Goal: Task Accomplishment & Management: Use online tool/utility

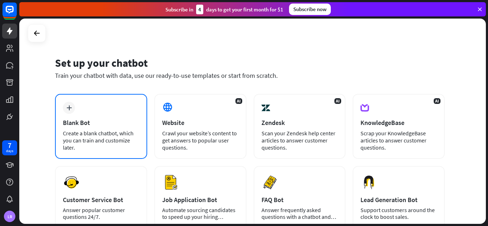
click at [101, 122] on div "Blank Bot" at bounding box center [101, 123] width 76 height 8
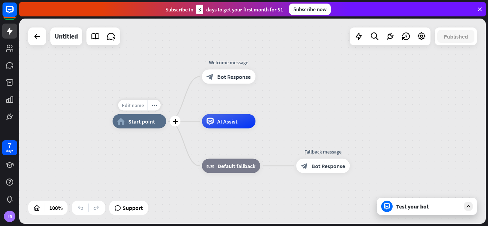
click at [135, 105] on span "Edit name" at bounding box center [133, 105] width 22 height 6
click at [149, 157] on div "home_2 Start point Welcome message block_bot_response Bot Response AI Assist bl…" at bounding box center [346, 223] width 467 height 205
click at [175, 121] on icon "plus" at bounding box center [175, 121] width 5 height 5
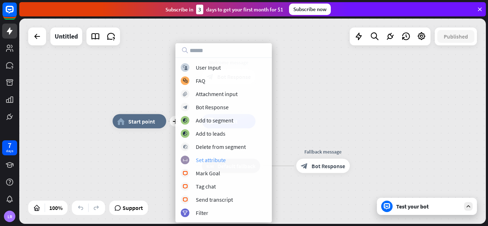
click at [202, 160] on div "Set attribute" at bounding box center [211, 159] width 30 height 7
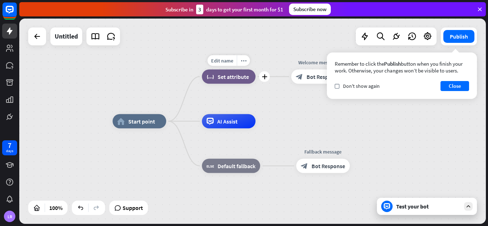
click at [224, 84] on div "Edit name more_horiz plus block_set_attribute Set attribute" at bounding box center [229, 77] width 54 height 14
click at [226, 76] on span "Set attribute" at bounding box center [233, 76] width 31 height 7
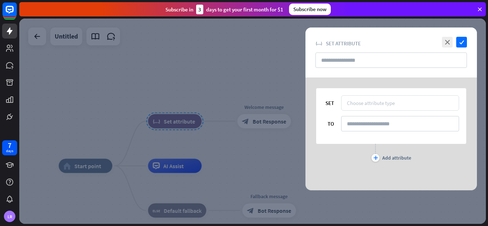
click at [386, 101] on div "Choose attribute type" at bounding box center [371, 103] width 48 height 7
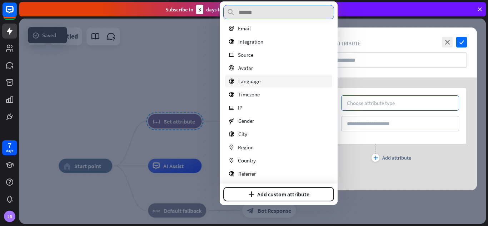
scroll to position [58, 0]
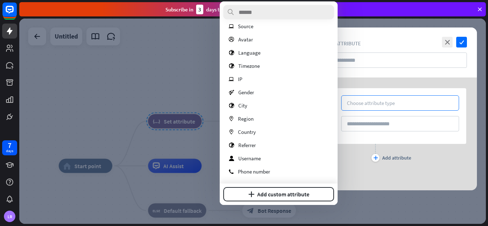
click at [178, 78] on div at bounding box center [252, 121] width 467 height 205
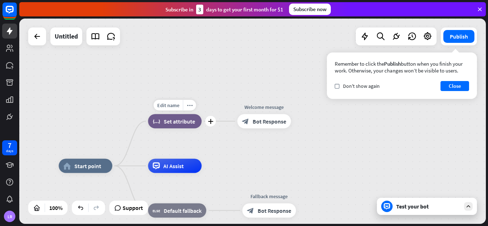
click at [184, 118] on span "Set attribute" at bounding box center [179, 121] width 31 height 7
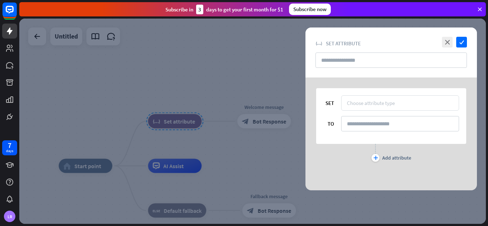
click at [377, 100] on div "Choose attribute type" at bounding box center [371, 103] width 48 height 7
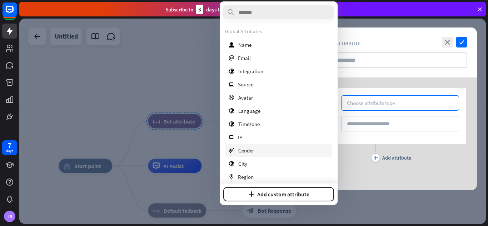
click at [254, 151] on span "Gender" at bounding box center [246, 150] width 16 height 7
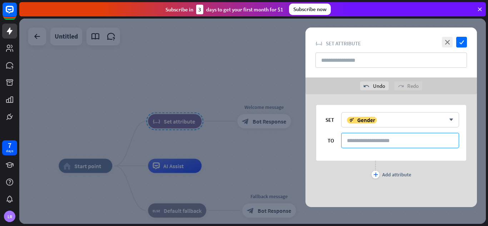
click at [351, 137] on input at bounding box center [400, 140] width 118 height 15
type input "****"
click at [285, 158] on div at bounding box center [252, 121] width 467 height 205
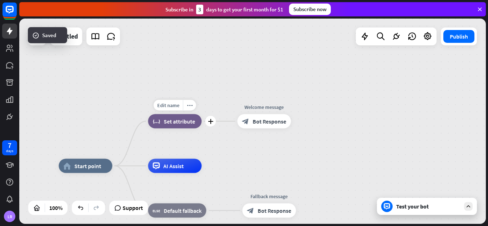
click at [173, 119] on span "Set attribute" at bounding box center [179, 121] width 31 height 7
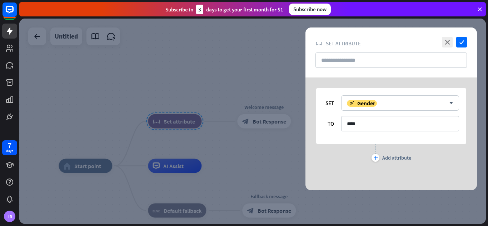
click at [278, 145] on div at bounding box center [252, 121] width 467 height 205
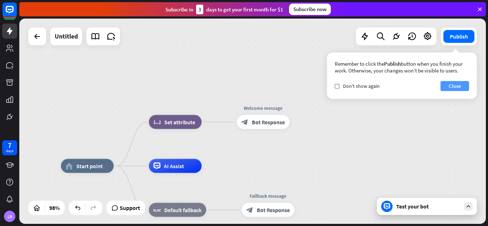
click at [456, 81] on button "Close" at bounding box center [455, 86] width 29 height 10
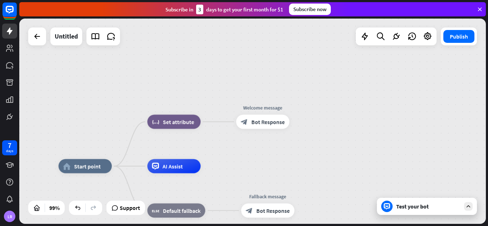
click at [470, 205] on icon at bounding box center [468, 206] width 6 height 6
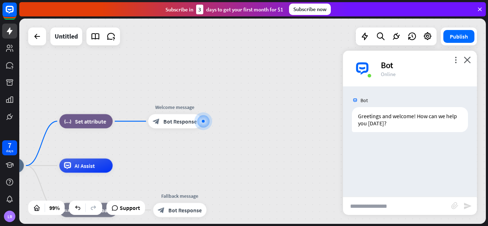
click at [363, 210] on input "text" at bounding box center [397, 206] width 108 height 18
type input "*"
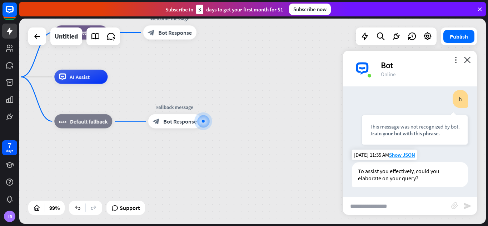
scroll to position [60, 0]
click at [466, 57] on icon "close" at bounding box center [467, 59] width 7 height 7
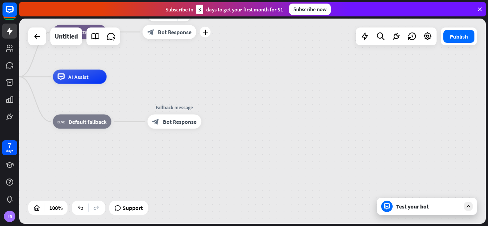
click at [185, 33] on span "Bot Response" at bounding box center [175, 31] width 34 height 7
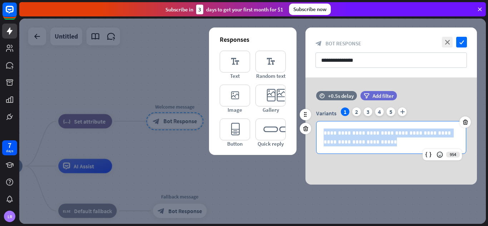
drag, startPoint x: 378, startPoint y: 142, endPoint x: 309, endPoint y: 124, distance: 70.5
click at [309, 124] on div "**********" at bounding box center [390, 126] width 171 height 70
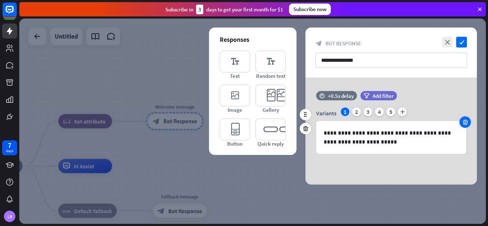
click at [462, 121] on icon at bounding box center [465, 122] width 7 height 6
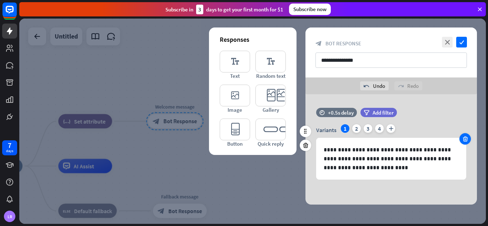
click at [465, 140] on icon at bounding box center [465, 139] width 7 height 6
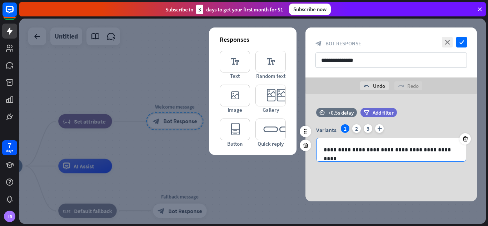
click at [454, 153] on p "**********" at bounding box center [391, 149] width 135 height 9
click at [273, 183] on div at bounding box center [252, 121] width 467 height 205
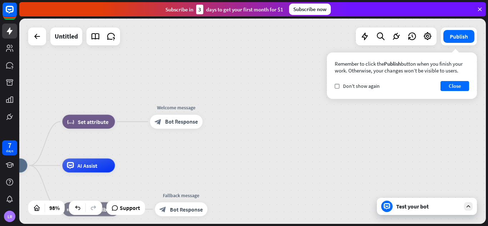
click at [465, 198] on div "Test your bot" at bounding box center [427, 206] width 100 height 17
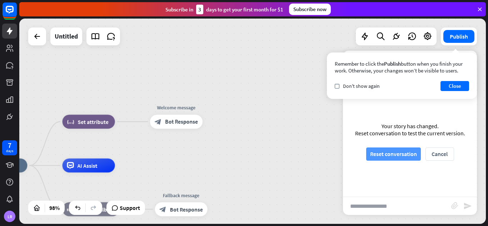
click at [396, 150] on button "Reset conversation" at bounding box center [393, 154] width 55 height 13
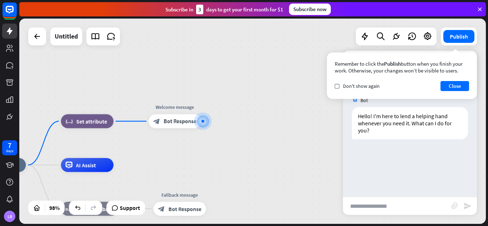
click at [372, 203] on input "text" at bounding box center [397, 206] width 108 height 18
type input "**********"
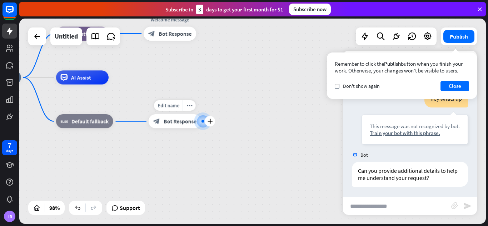
scroll to position [68, 0]
click at [167, 119] on span "Bot Response" at bounding box center [180, 121] width 33 height 7
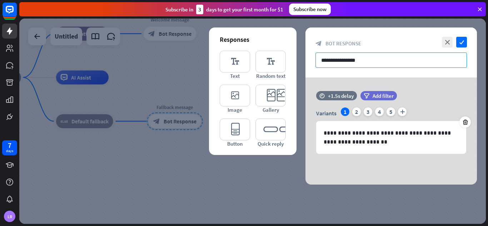
click at [370, 61] on input "**********" at bounding box center [390, 60] width 151 height 15
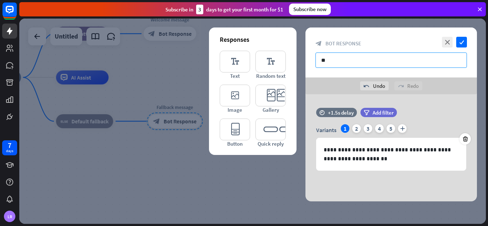
type input "*"
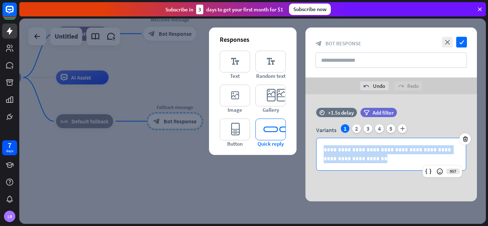
drag, startPoint x: 370, startPoint y: 160, endPoint x: 273, endPoint y: 142, distance: 99.2
click at [305, 142] on div "**********" at bounding box center [390, 147] width 171 height 107
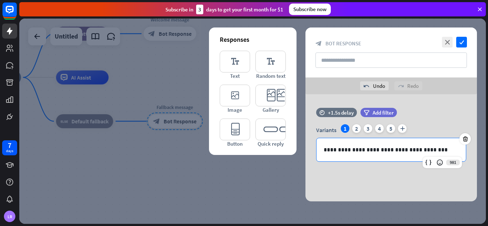
click at [148, 125] on div at bounding box center [252, 121] width 467 height 205
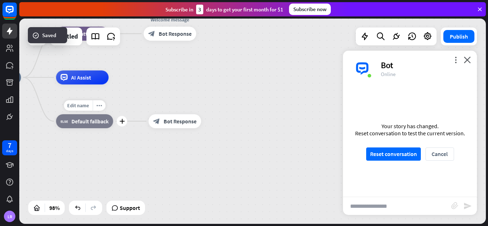
click at [95, 123] on span "Default fallback" at bounding box center [89, 121] width 37 height 7
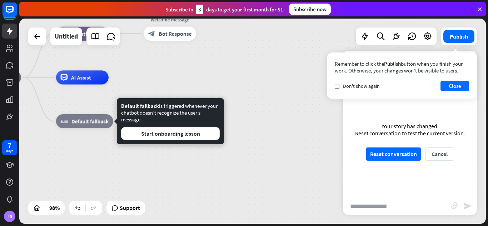
click at [242, 101] on div "home_2 Start point block_set_attribute Set attribute Welcome message block_bot_…" at bounding box center [198, 178] width 458 height 201
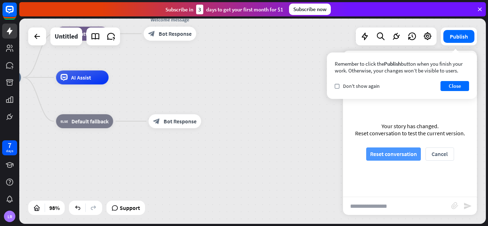
click at [403, 156] on button "Reset conversation" at bounding box center [393, 154] width 55 height 13
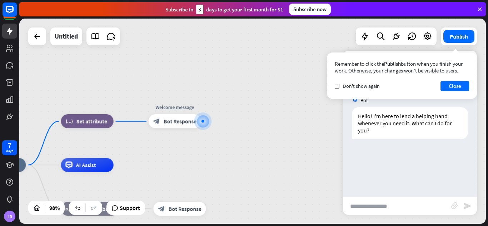
click at [374, 203] on input "text" at bounding box center [397, 206] width 108 height 18
type input "*"
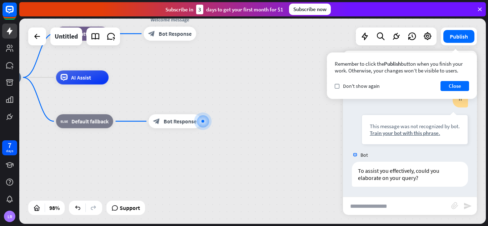
scroll to position [68, 0]
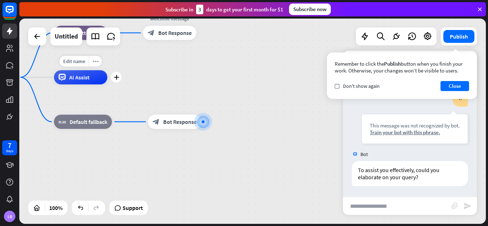
click at [90, 82] on div "AI Assist" at bounding box center [80, 77] width 53 height 14
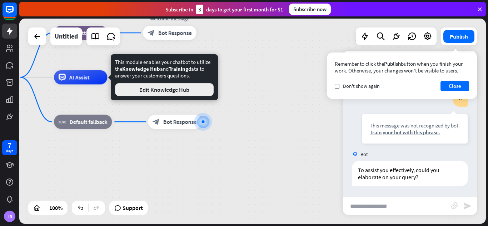
click at [188, 93] on button "Edit Knowledge Hub" at bounding box center [164, 89] width 99 height 13
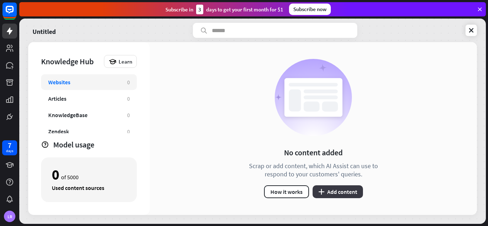
click at [340, 191] on button "plus Add content" at bounding box center [338, 191] width 50 height 13
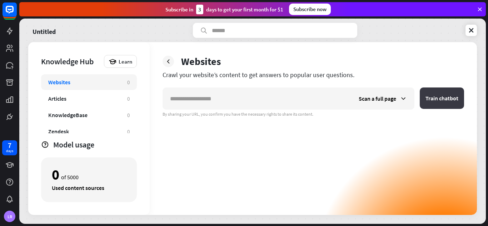
click at [430, 107] on button "Train chatbot" at bounding box center [442, 98] width 44 height 21
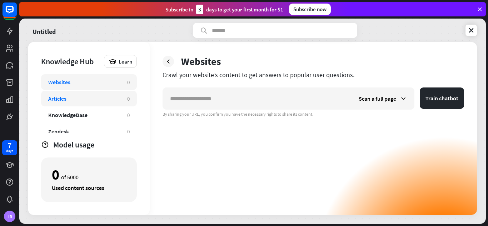
click at [74, 98] on div "Articles" at bounding box center [84, 98] width 72 height 7
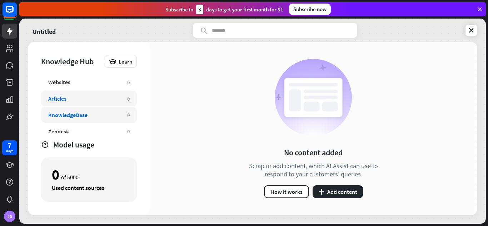
click at [84, 112] on div "KnowledgeBase" at bounding box center [67, 114] width 39 height 7
click at [345, 187] on button "plus Add content" at bounding box center [338, 191] width 50 height 13
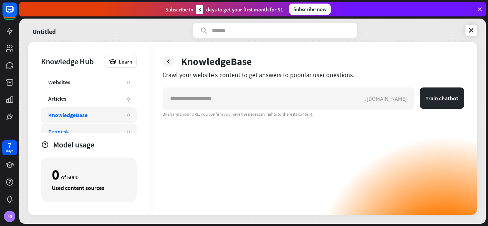
click at [66, 130] on div "Zendesk" at bounding box center [58, 131] width 21 height 7
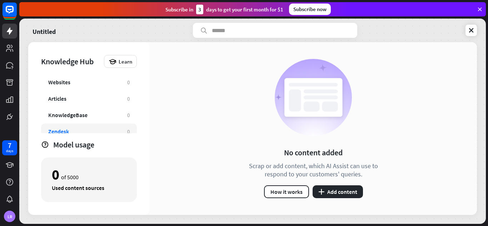
scroll to position [23, 0]
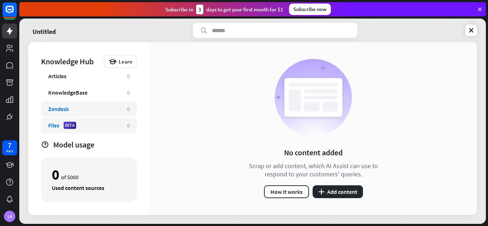
click at [51, 120] on div "Files BETA 0" at bounding box center [89, 126] width 96 height 16
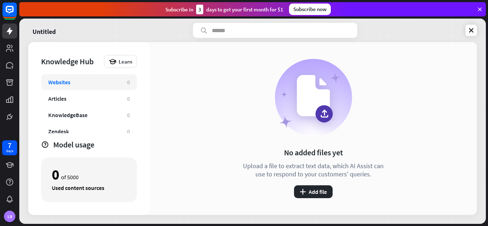
click at [80, 86] on div "Websites 0" at bounding box center [89, 82] width 96 height 16
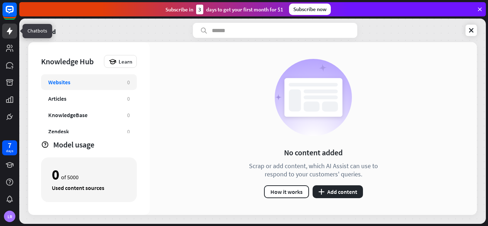
click at [9, 31] on icon at bounding box center [10, 31] width 6 height 7
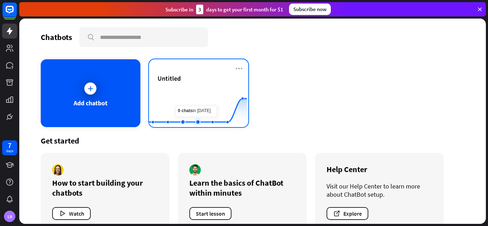
click at [191, 113] on rect at bounding box center [198, 109] width 98 height 45
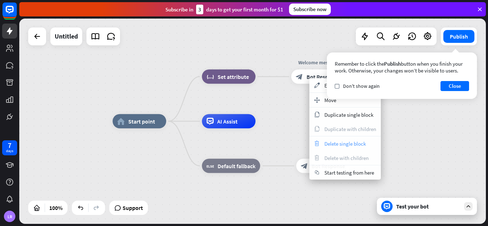
click at [340, 143] on span "Delete single block" at bounding box center [344, 143] width 41 height 7
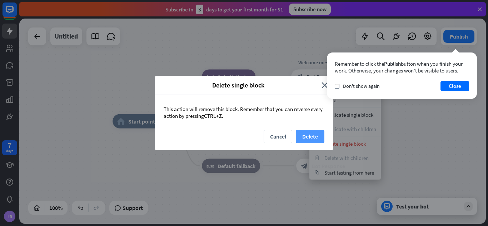
click at [306, 135] on button "Delete" at bounding box center [310, 136] width 29 height 13
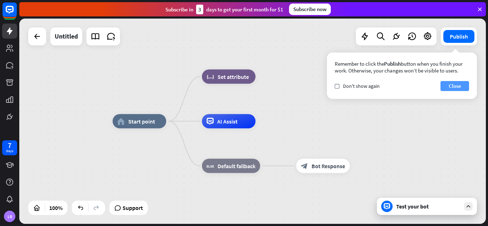
click at [451, 88] on button "Close" at bounding box center [455, 86] width 29 height 10
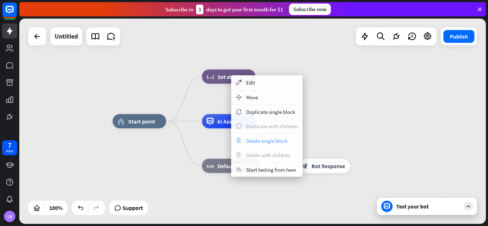
click at [265, 138] on span "Delete single block" at bounding box center [266, 141] width 41 height 7
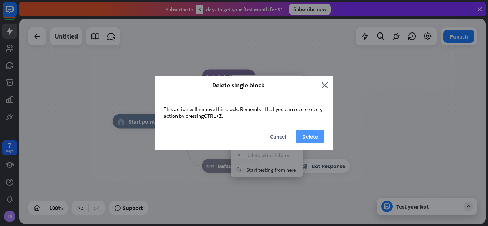
click at [310, 133] on button "Delete" at bounding box center [310, 136] width 29 height 13
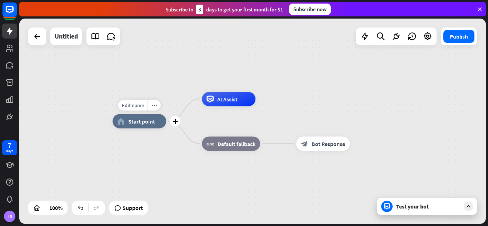
click at [148, 126] on div "home_2 Start point" at bounding box center [140, 121] width 54 height 14
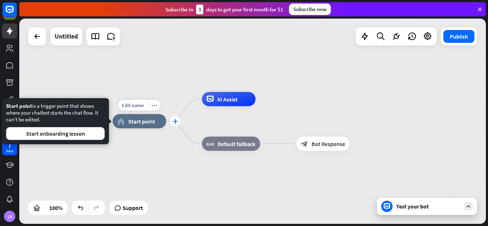
click at [177, 122] on icon "plus" at bounding box center [175, 121] width 5 height 5
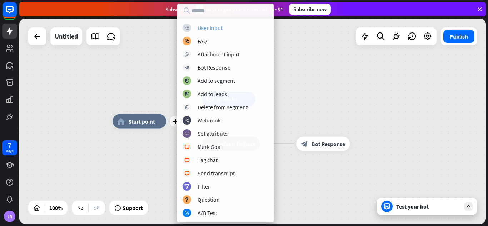
click at [203, 31] on div "block_user_input User Input" at bounding box center [226, 28] width 86 height 9
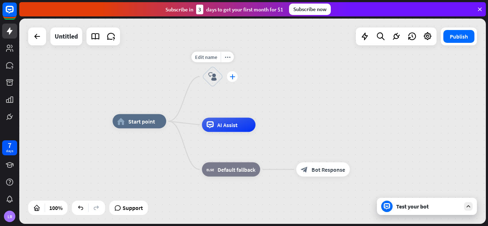
click at [230, 78] on icon "plus" at bounding box center [232, 76] width 5 height 5
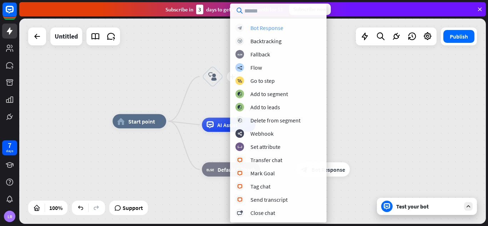
click at [258, 30] on div "Bot Response" at bounding box center [266, 27] width 33 height 7
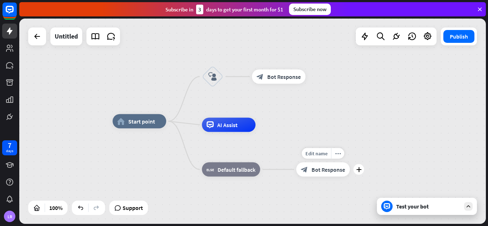
click at [337, 168] on span "Bot Response" at bounding box center [329, 169] width 34 height 7
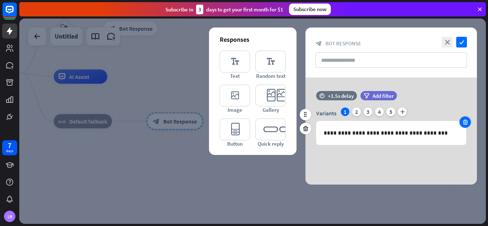
click at [468, 122] on div at bounding box center [464, 121] width 11 height 11
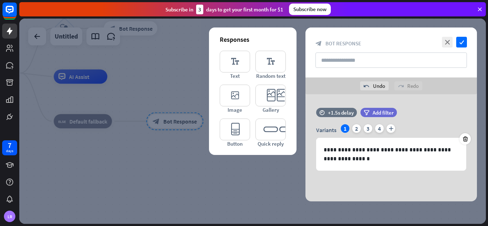
click at [174, 50] on div at bounding box center [252, 121] width 467 height 205
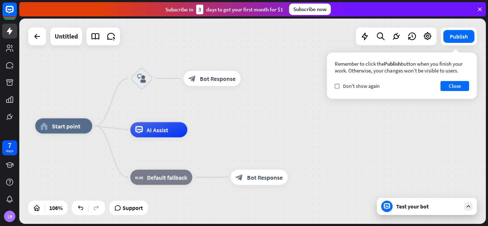
drag, startPoint x: 146, startPoint y: 74, endPoint x: 230, endPoint y: 126, distance: 98.8
click at [140, 78] on icon "block_user_input" at bounding box center [141, 78] width 9 height 9
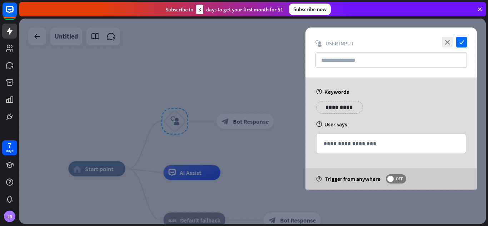
click at [335, 108] on p "**********" at bounding box center [340, 107] width 36 height 9
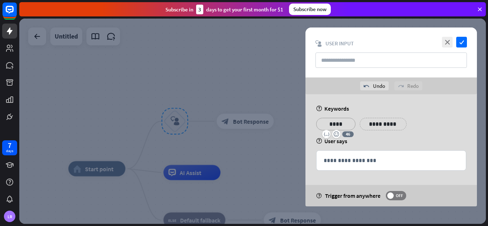
click at [391, 127] on p "**********" at bounding box center [383, 124] width 36 height 9
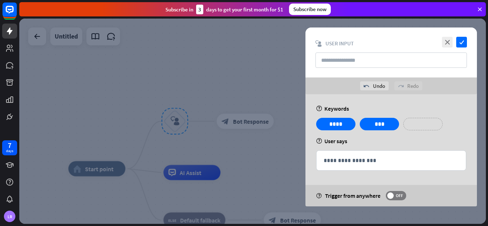
click at [430, 123] on p "**********" at bounding box center [423, 124] width 29 height 9
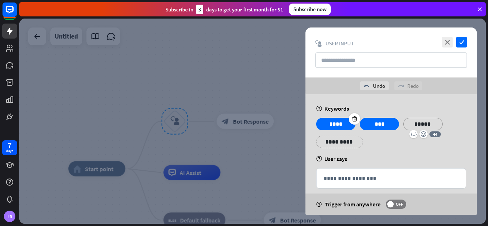
scroll to position [9, 0]
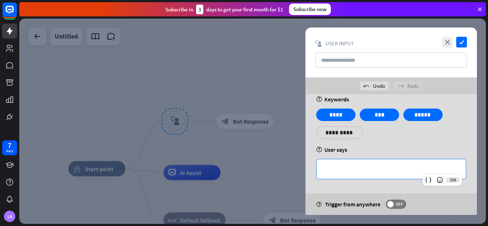
click at [390, 169] on p "**********" at bounding box center [391, 169] width 135 height 9
click at [457, 45] on icon "check" at bounding box center [461, 42] width 11 height 11
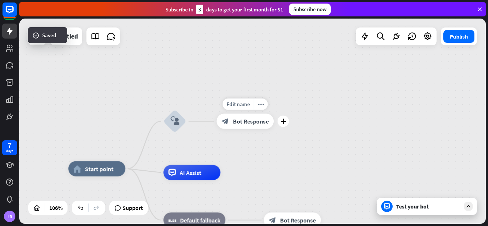
click at [256, 125] on div "block_bot_response Bot Response" at bounding box center [245, 121] width 57 height 15
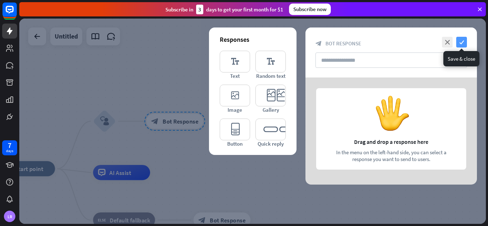
click at [466, 39] on icon "check" at bounding box center [461, 42] width 11 height 11
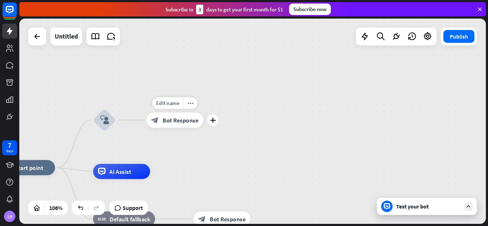
click at [191, 128] on div "Edit name more_horiz plus block_bot_response Bot Response" at bounding box center [174, 120] width 57 height 15
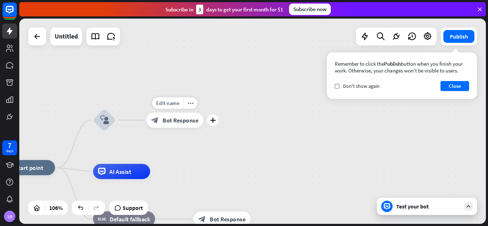
click at [178, 123] on span "Bot Response" at bounding box center [181, 120] width 36 height 8
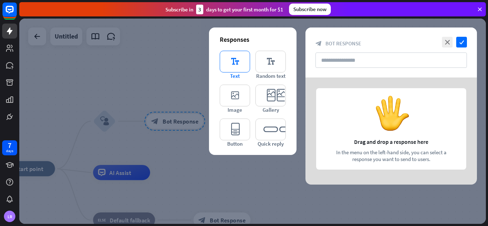
click at [244, 61] on icon "editor_text" at bounding box center [235, 62] width 30 height 22
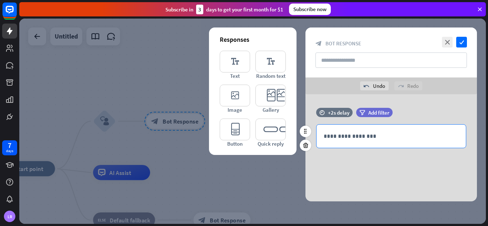
click at [382, 130] on div "**********" at bounding box center [391, 136] width 149 height 23
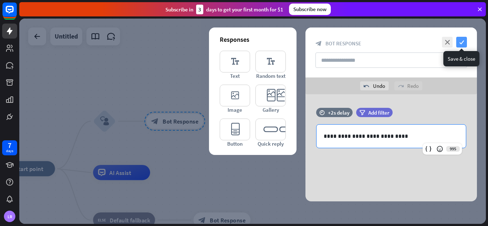
click at [458, 40] on icon "check" at bounding box center [461, 42] width 11 height 11
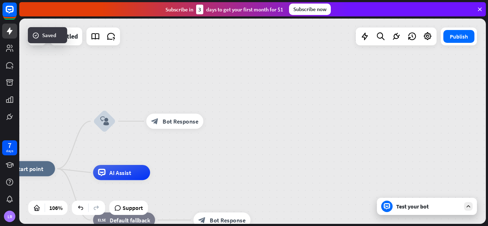
click at [433, 201] on div "Test your bot" at bounding box center [427, 206] width 100 height 17
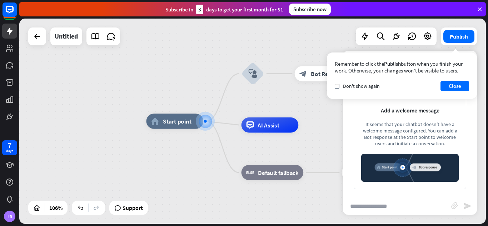
click at [376, 201] on input "text" at bounding box center [397, 206] width 108 height 18
type input "**********"
click at [464, 202] on icon "send" at bounding box center [467, 206] width 9 height 9
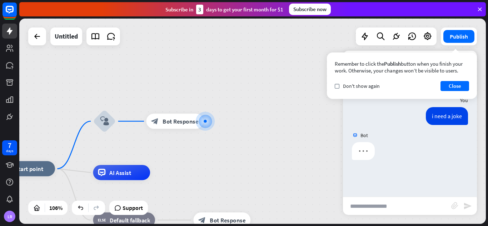
click at [453, 81] on div "Remember to click the Publish button when you finish your work. Otherwise, your…" at bounding box center [402, 76] width 150 height 46
click at [452, 84] on button "Close" at bounding box center [455, 86] width 29 height 10
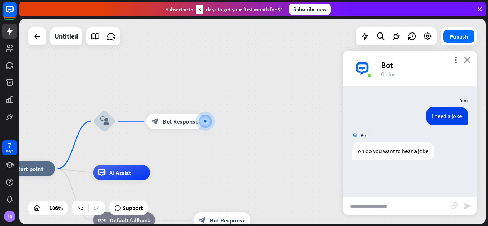
click at [464, 61] on icon "close" at bounding box center [467, 59] width 7 height 7
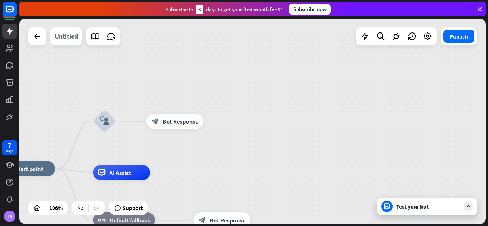
click at [72, 39] on div "Untitled" at bounding box center [66, 37] width 23 height 18
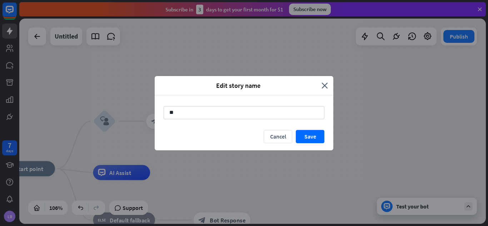
type input "*"
type input "******"
click at [306, 136] on button "Save" at bounding box center [310, 136] width 29 height 13
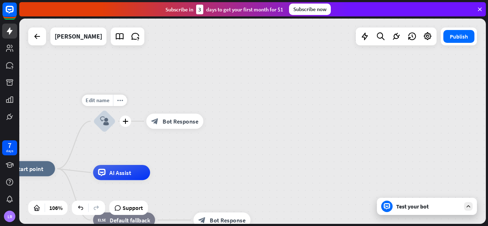
click at [110, 119] on div "block_user_input" at bounding box center [104, 121] width 23 height 23
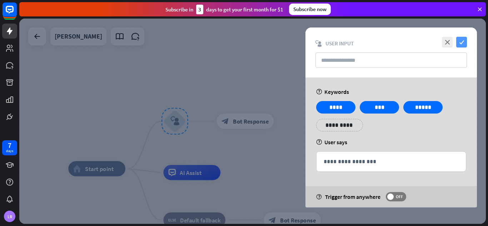
click at [458, 41] on icon "check" at bounding box center [461, 42] width 11 height 11
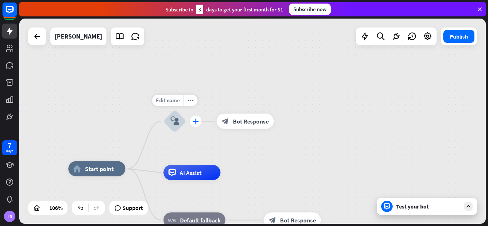
click at [195, 121] on icon "plus" at bounding box center [196, 121] width 6 height 5
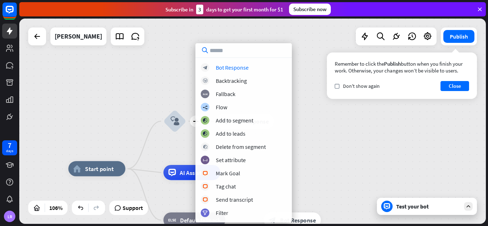
click at [253, 63] on div "block_bot_response Bot Response block_backtracking Backtracking block_fallback …" at bounding box center [243, 132] width 96 height 179
click at [319, 125] on div "home_2 Start point plus block_user_input block_bot_response Bot Response AI Ass…" at bounding box center [252, 121] width 467 height 205
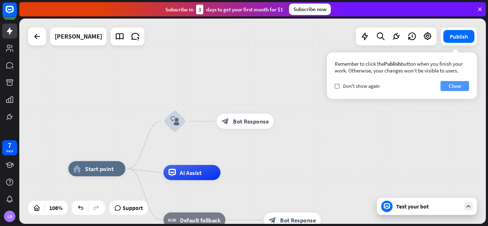
click at [451, 89] on button "Close" at bounding box center [455, 86] width 29 height 10
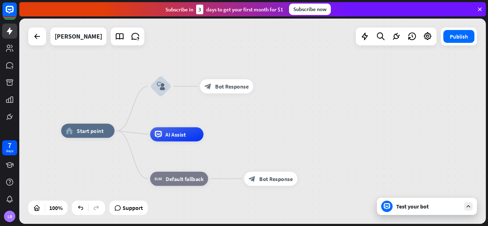
drag, startPoint x: 335, startPoint y: 152, endPoint x: 314, endPoint y: 115, distance: 42.4
click at [314, 115] on div "home_2 Start point block_user_input block_bot_response Bot Response AI Assist b…" at bounding box center [252, 121] width 467 height 205
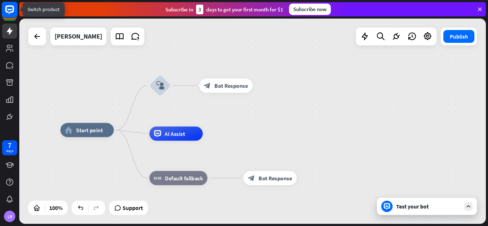
click at [7, 16] on rect at bounding box center [10, 10] width 16 height 16
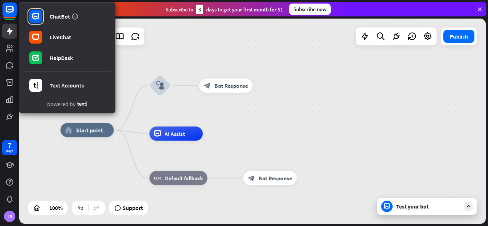
click at [167, 46] on div "home_2 Start point block_user_input block_bot_response Bot Response AI Assist b…" at bounding box center [252, 121] width 467 height 205
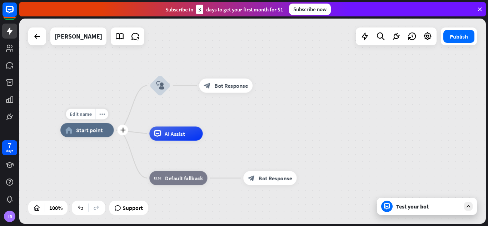
click at [85, 128] on span "Start point" at bounding box center [89, 129] width 27 height 7
click at [105, 134] on div "home_2 Start point" at bounding box center [86, 130] width 53 height 14
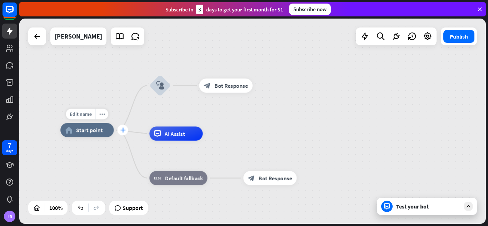
click at [123, 130] on icon "plus" at bounding box center [122, 130] width 5 height 5
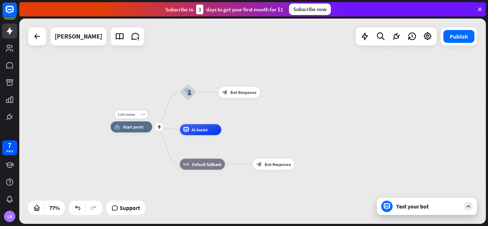
click at [136, 126] on span "Start point" at bounding box center [133, 126] width 21 height 5
click at [312, 128] on div "home_2 Start point block_user_input block_bot_response Bot Response AI Assist b…" at bounding box center [291, 206] width 361 height 159
click at [161, 129] on div "plus" at bounding box center [159, 127] width 8 height 8
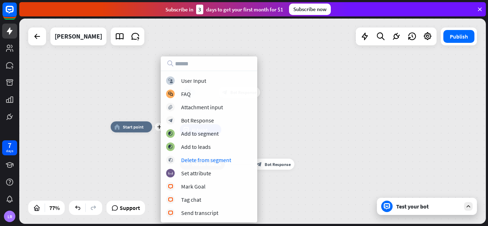
click at [129, 164] on div "plus home_2 Start point block_user_input block_bot_response Bot Response AI Ass…" at bounding box center [291, 206] width 361 height 159
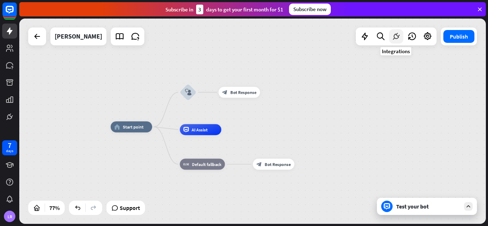
click at [393, 35] on icon at bounding box center [396, 36] width 9 height 9
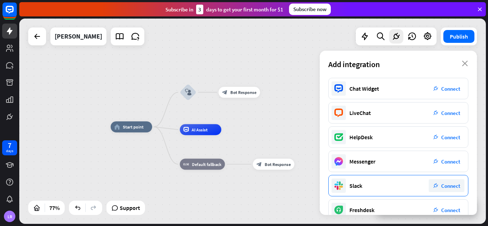
click at [342, 184] on icon at bounding box center [341, 183] width 4 height 4
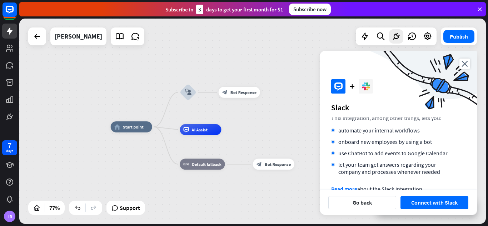
scroll to position [76, 0]
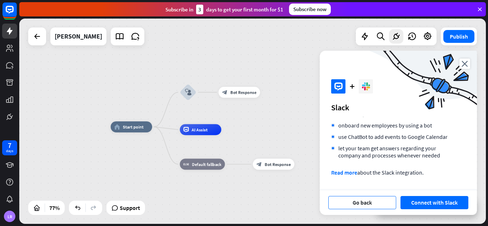
click at [364, 201] on button "Go back" at bounding box center [362, 202] width 68 height 13
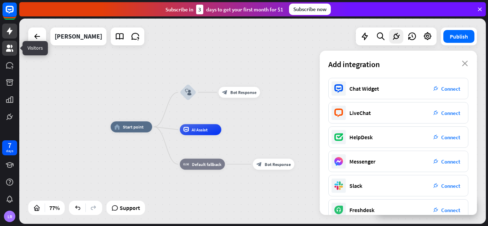
click at [7, 51] on icon at bounding box center [9, 48] width 7 height 7
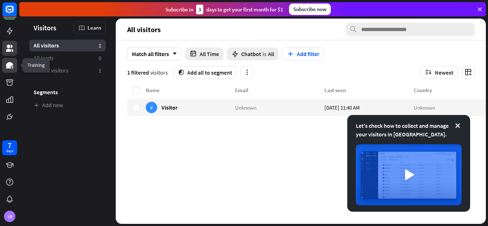
click at [7, 70] on link at bounding box center [9, 65] width 15 height 15
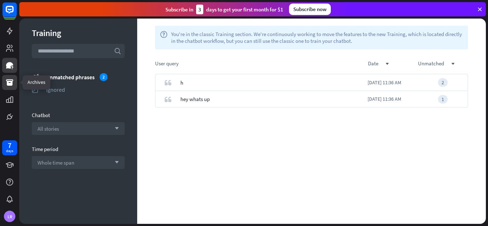
click at [11, 84] on icon at bounding box center [9, 82] width 7 height 6
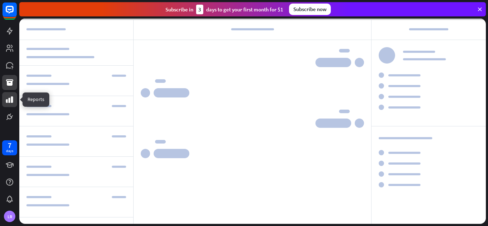
click at [9, 93] on link at bounding box center [9, 99] width 15 height 15
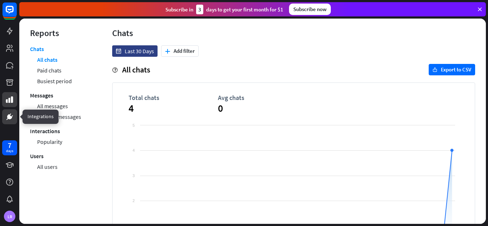
click at [11, 124] on link at bounding box center [9, 116] width 15 height 15
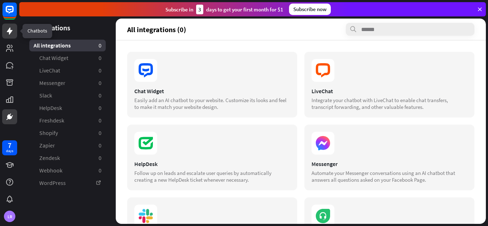
click at [6, 32] on icon at bounding box center [9, 31] width 9 height 9
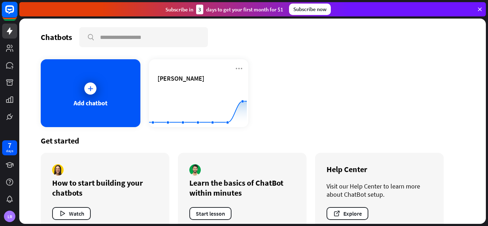
click at [8, 15] on rect at bounding box center [10, 10] width 16 height 16
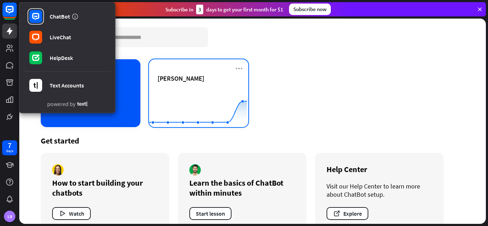
click at [205, 64] on div "[PERSON_NAME] Created with Highcharts 10.1.0 0 2 4 6" at bounding box center [199, 93] width 100 height 68
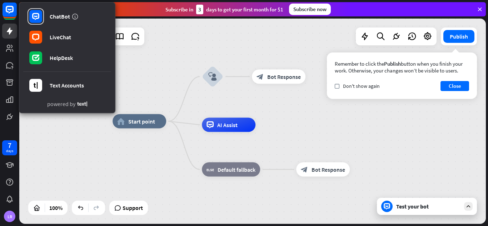
click at [452, 92] on div "Remember to click the Publish button when you finish your work. Otherwise, your…" at bounding box center [402, 76] width 150 height 46
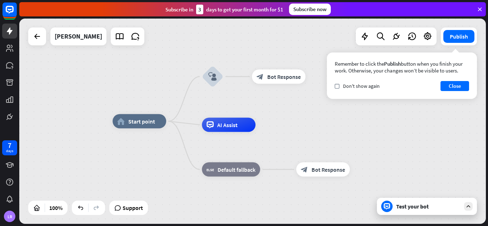
click at [334, 86] on div "Remember to click the Publish button when you finish your work. Otherwise, your…" at bounding box center [402, 76] width 150 height 46
click at [345, 88] on span "Don't show again" at bounding box center [361, 86] width 37 height 6
click at [444, 88] on button "Close" at bounding box center [455, 86] width 29 height 10
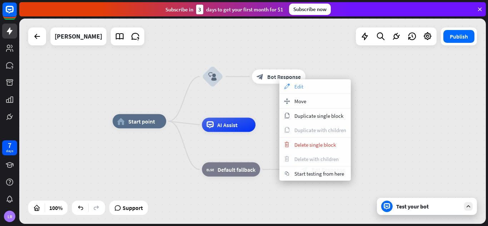
click at [296, 91] on div "appearance Edit" at bounding box center [314, 86] width 71 height 14
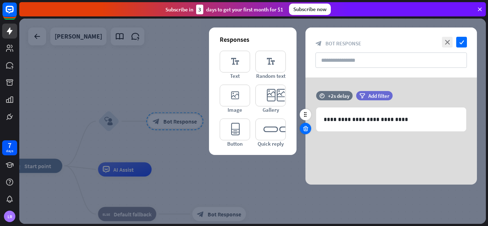
click at [308, 129] on icon at bounding box center [305, 128] width 7 height 6
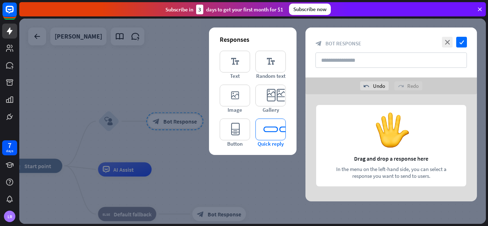
click at [266, 120] on icon "editor_quick_replies" at bounding box center [270, 130] width 30 height 22
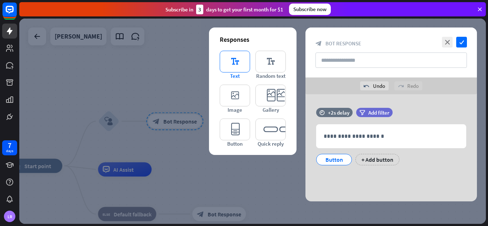
click at [235, 62] on icon "editor_text" at bounding box center [235, 62] width 30 height 22
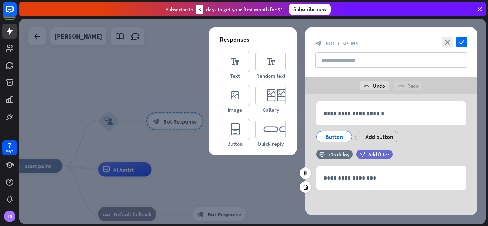
scroll to position [23, 0]
click at [447, 43] on icon "close" at bounding box center [447, 42] width 11 height 11
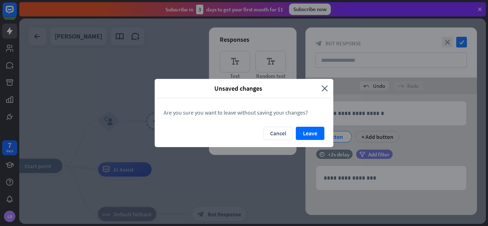
click at [309, 134] on button "Leave" at bounding box center [310, 133] width 29 height 13
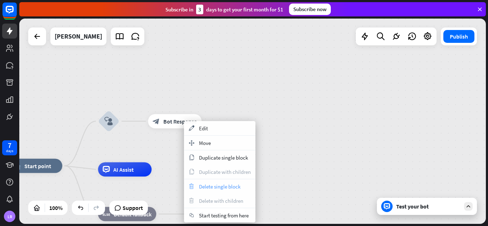
click at [218, 184] on span "Delete single block" at bounding box center [219, 186] width 41 height 7
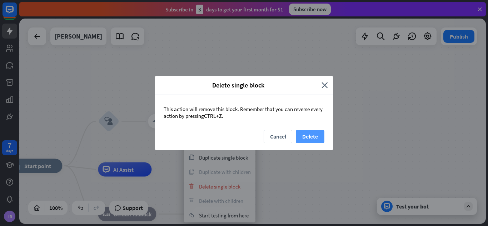
click at [314, 133] on button "Delete" at bounding box center [310, 136] width 29 height 13
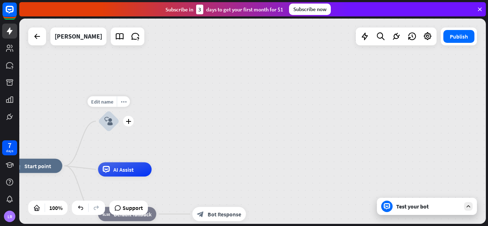
click at [108, 121] on icon "block_user_input" at bounding box center [108, 121] width 9 height 9
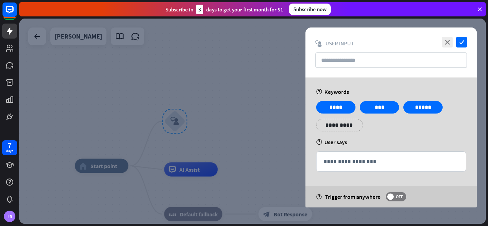
click at [267, 78] on div at bounding box center [252, 121] width 467 height 205
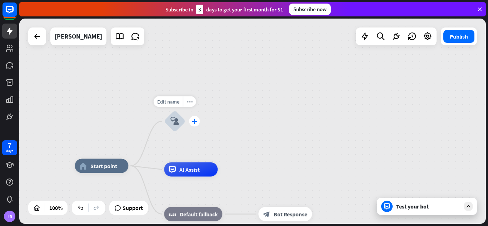
click at [193, 121] on icon "plus" at bounding box center [194, 121] width 5 height 5
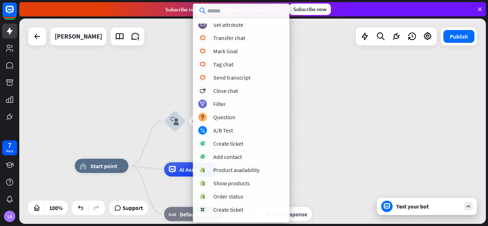
scroll to position [125, 0]
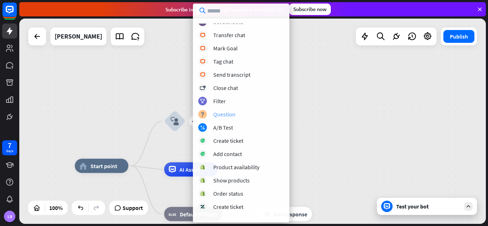
click at [224, 114] on div "Question" at bounding box center [224, 114] width 22 height 7
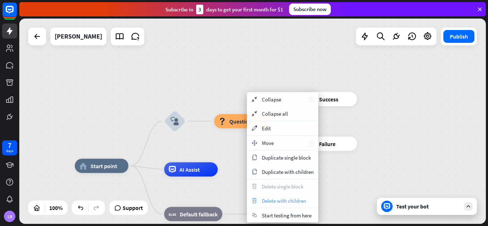
click at [285, 201] on span "Delete with children" at bounding box center [284, 201] width 44 height 7
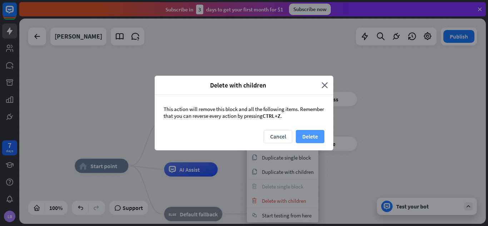
click at [313, 136] on button "Delete" at bounding box center [310, 136] width 29 height 13
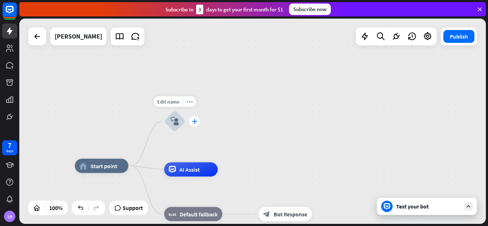
click at [192, 121] on icon "plus" at bounding box center [194, 121] width 5 height 5
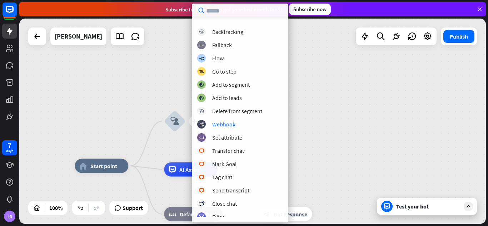
scroll to position [0, 0]
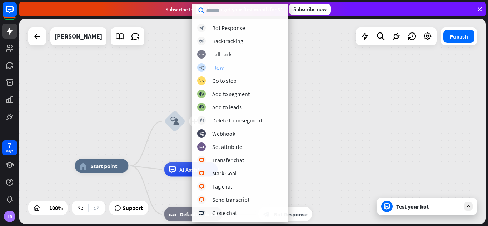
click at [219, 71] on div "Flow" at bounding box center [217, 67] width 11 height 7
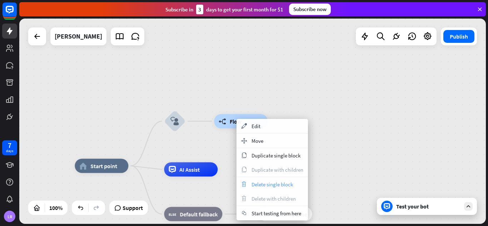
click at [274, 186] on span "Delete single block" at bounding box center [272, 184] width 41 height 7
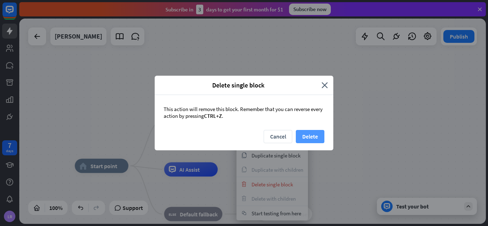
click at [309, 133] on button "Delete" at bounding box center [310, 136] width 29 height 13
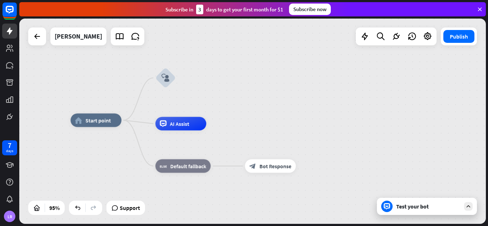
drag, startPoint x: 262, startPoint y: 143, endPoint x: 254, endPoint y: 98, distance: 45.8
click at [254, 98] on div "home_2 Start point block_user_input AI Assist block_fallback Default fallback b…" at bounding box center [252, 121] width 467 height 205
